Goal: Find specific page/section: Find specific page/section

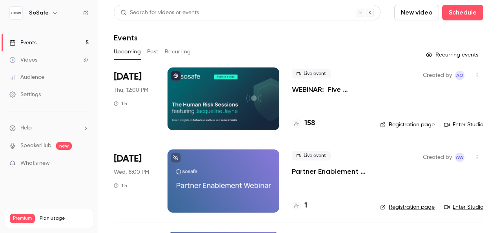
click at [465, 125] on link "Enter Studio" at bounding box center [463, 125] width 39 height 8
